Goal: Check status: Check status

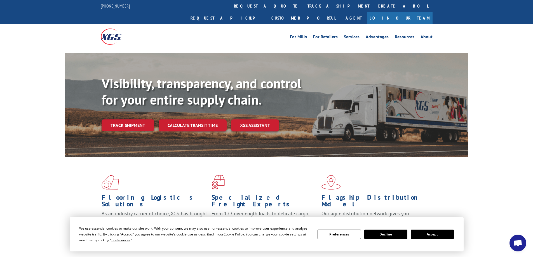
click at [436, 234] on button "Accept" at bounding box center [432, 235] width 43 height 10
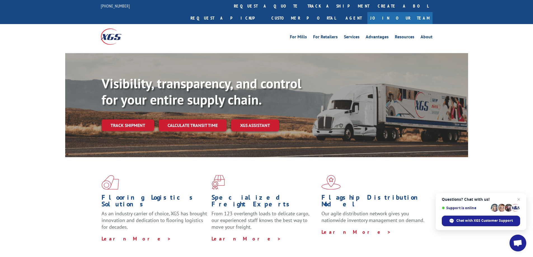
drag, startPoint x: 518, startPoint y: 200, endPoint x: 515, endPoint y: 200, distance: 3.1
click at [518, 200] on span "Open chat" at bounding box center [519, 199] width 7 height 7
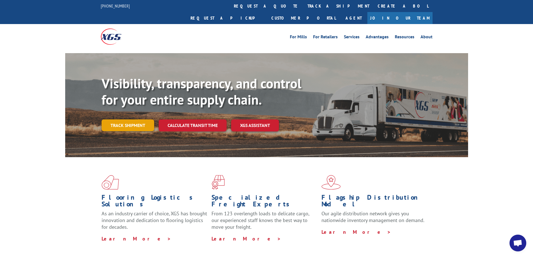
click at [118, 120] on link "Track shipment" at bounding box center [128, 126] width 53 height 12
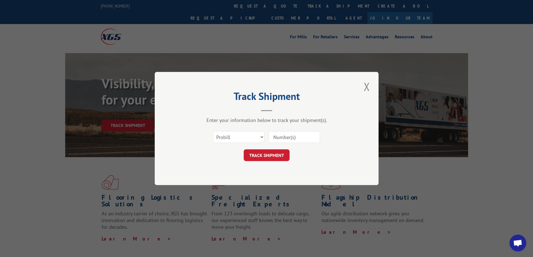
click at [289, 137] on input at bounding box center [295, 137] width 52 height 12
paste input "15983572."
type input "15983572"
click button "TRACK SHIPMENT" at bounding box center [267, 155] width 46 height 12
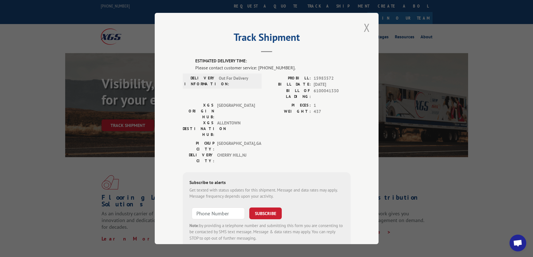
click at [366, 26] on button "Close modal" at bounding box center [367, 27] width 10 height 15
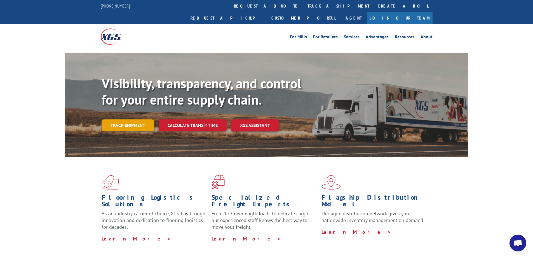
click at [130, 120] on link "Track shipment" at bounding box center [128, 126] width 53 height 12
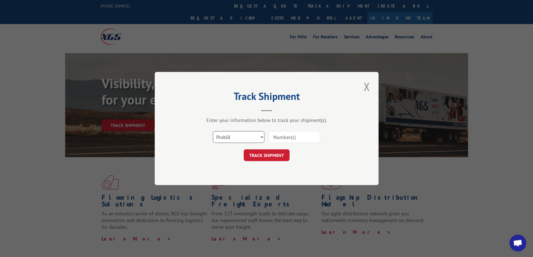
click at [255, 136] on select "Select category... Probill BOL PO" at bounding box center [239, 137] width 52 height 12
select select "bol"
click at [213, 131] on select "Select category... Probill BOL PO" at bounding box center [239, 137] width 52 height 12
click at [281, 136] on input at bounding box center [295, 137] width 52 height 12
paste input "15983572."
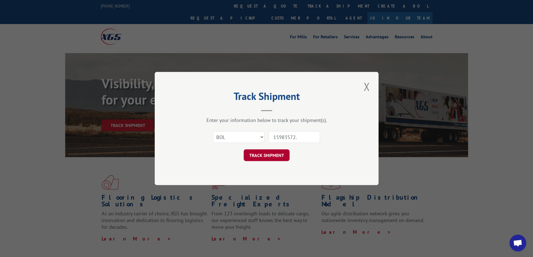
type input "15983572"
click button "TRACK SHIPMENT" at bounding box center [267, 155] width 46 height 12
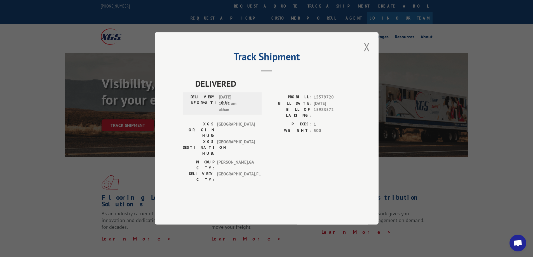
click at [367, 55] on button "Close modal" at bounding box center [367, 46] width 10 height 15
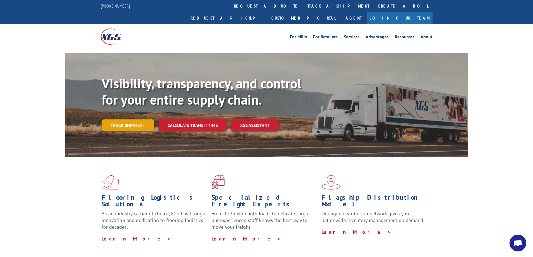
click at [125, 120] on link "Track shipment" at bounding box center [128, 126] width 53 height 12
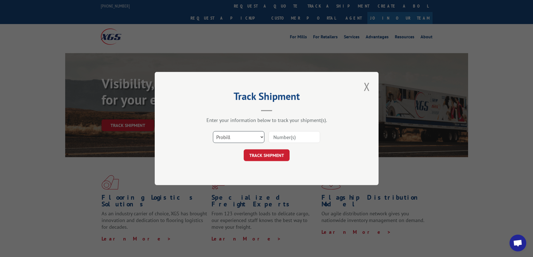
click at [257, 136] on select "Select category... Probill BOL PO" at bounding box center [239, 137] width 52 height 12
click at [213, 131] on select "Select category... Probill BOL PO" at bounding box center [239, 137] width 52 height 12
click at [280, 137] on input at bounding box center [295, 137] width 52 height 12
paste input "15983572."
type input "15983572"
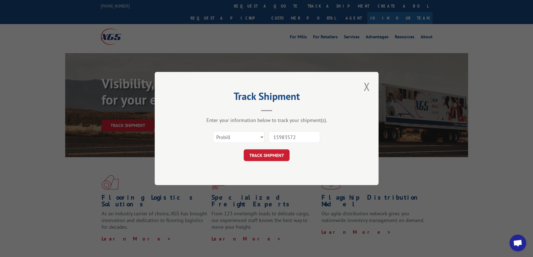
click button "TRACK SHIPMENT" at bounding box center [267, 155] width 46 height 12
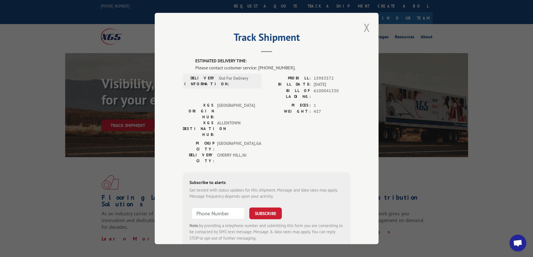
click at [362, 29] on button "Close modal" at bounding box center [367, 27] width 10 height 15
